Goal: Find specific page/section: Find specific page/section

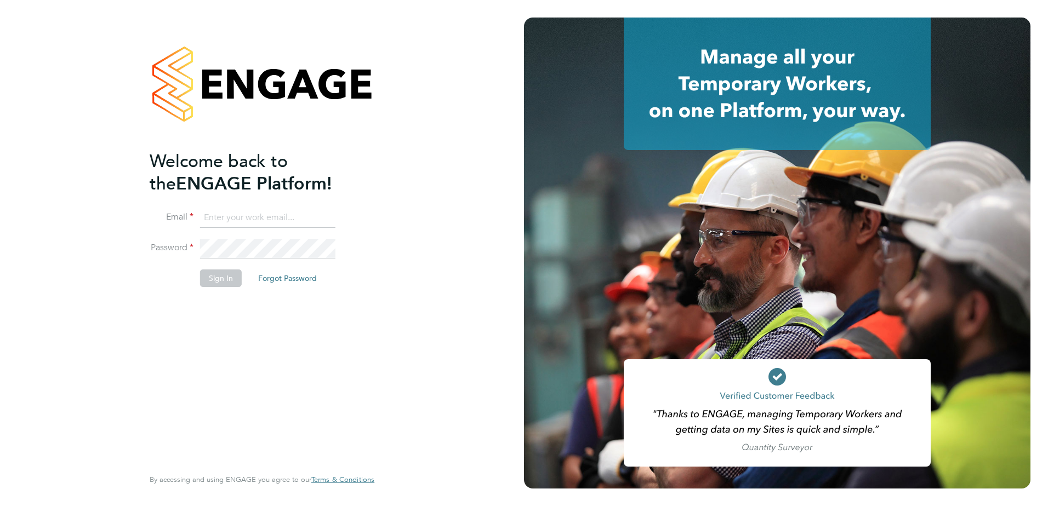
type input "[PERSON_NAME][EMAIL_ADDRESS][PERSON_NAME][DOMAIN_NAME]"
click at [344, 295] on li "Sign In Forgot Password" at bounding box center [257, 284] width 214 height 29
click at [221, 284] on button "Sign In" at bounding box center [221, 279] width 42 height 18
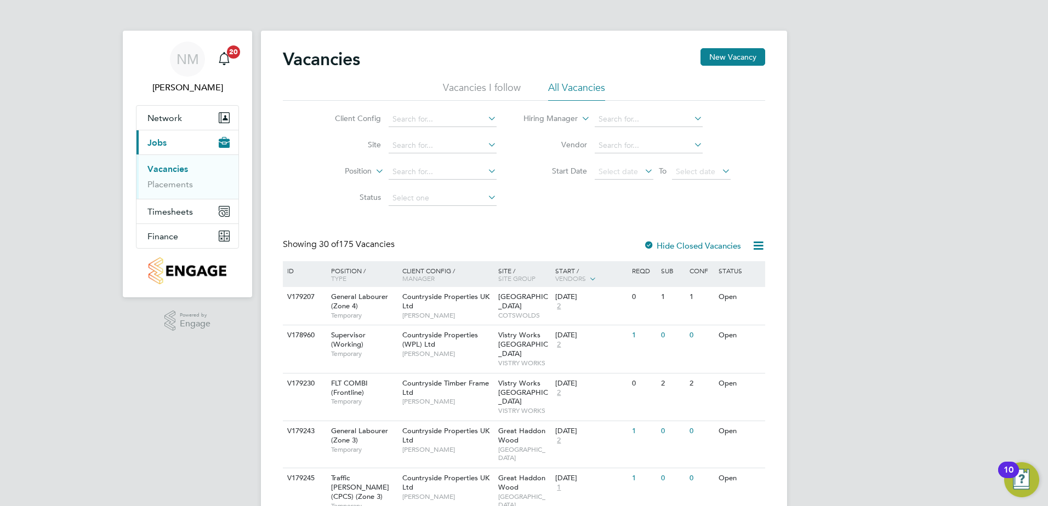
click at [178, 178] on li "Vacancies" at bounding box center [188, 171] width 82 height 15
click at [176, 187] on link "Placements" at bounding box center [169, 184] width 45 height 10
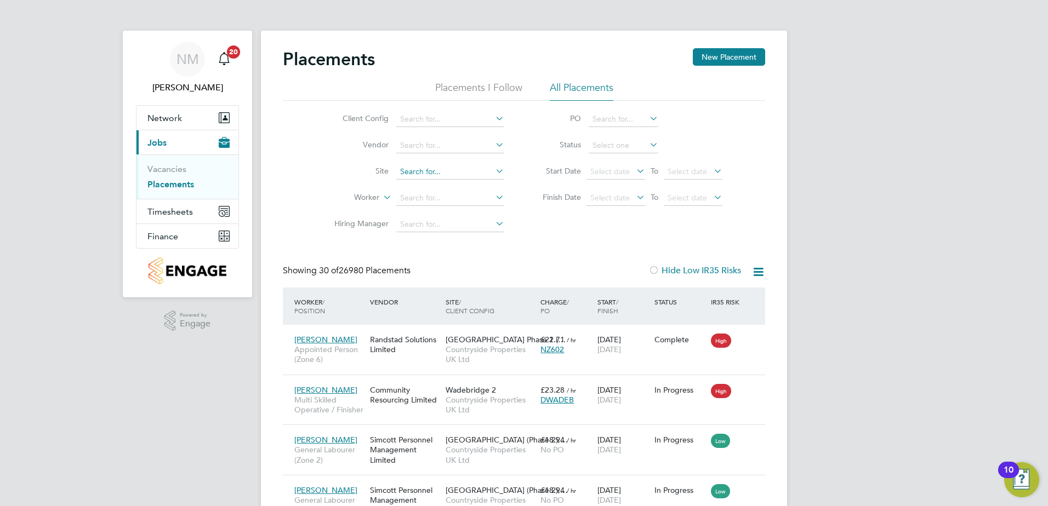
click at [428, 168] on input at bounding box center [450, 171] width 108 height 15
click at [436, 180] on li "Halsn ead (YHG)" at bounding box center [450, 186] width 109 height 15
type input "Halsnead (YHG)"
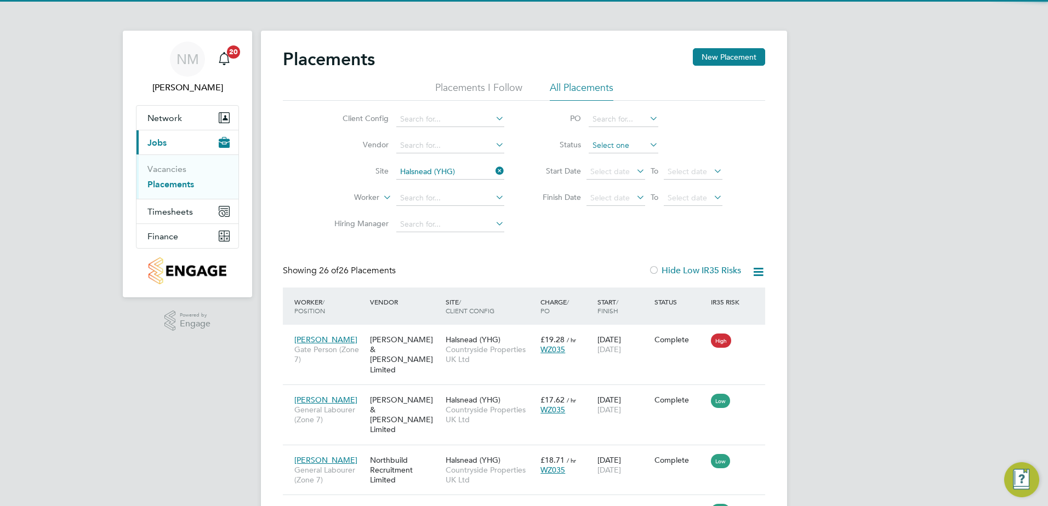
click at [613, 150] on input at bounding box center [624, 145] width 70 height 15
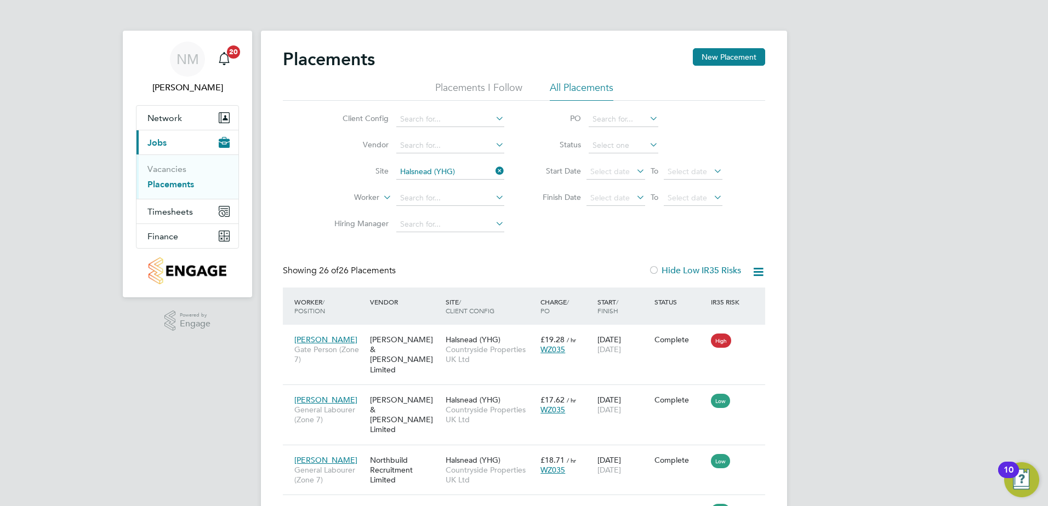
click at [616, 160] on li "Active" at bounding box center [623, 160] width 71 height 14
type input "Active"
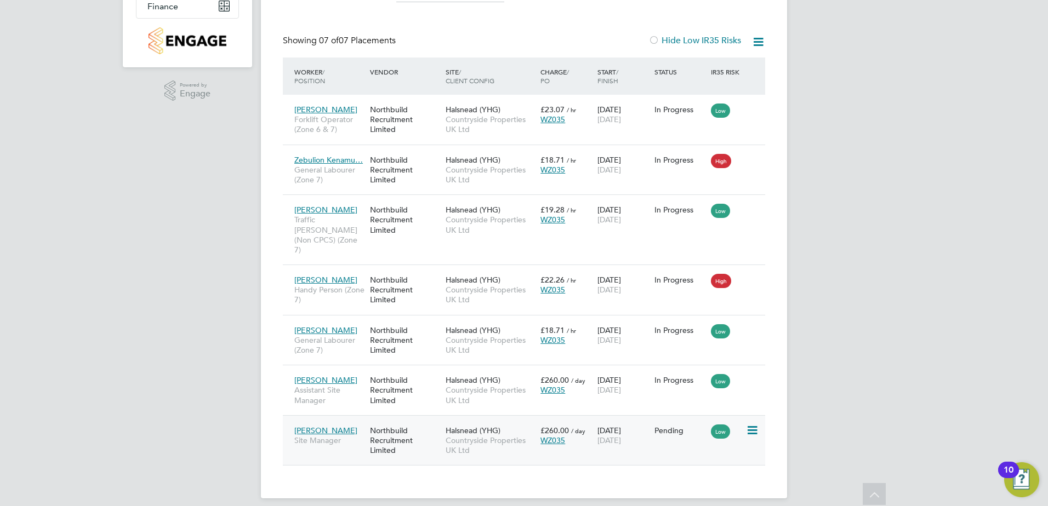
click at [400, 434] on div "Northbuild Recruitment Limited" at bounding box center [405, 440] width 76 height 41
